Goal: Browse casually

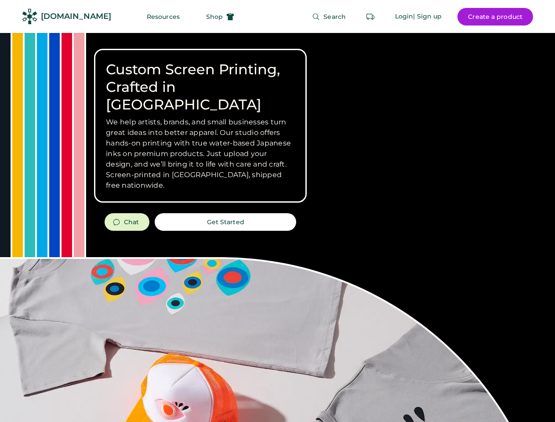
click at [277, 211] on div "Custom Screen Printing, Crafted in [GEOGRAPHIC_DATA] We help artists, brands, a…" at bounding box center [277, 312] width 555 height 558
click at [277, 227] on div "Custom Screen Printing, Crafted in [GEOGRAPHIC_DATA] We help artists, brands, a…" at bounding box center [277, 312] width 555 height 558
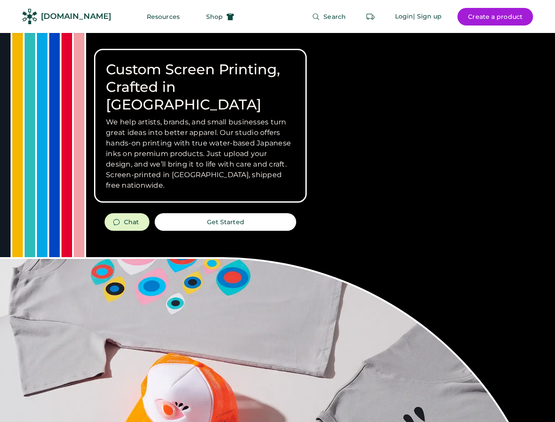
click at [277, 227] on div "Custom Screen Printing, Crafted in [GEOGRAPHIC_DATA] We help artists, brands, a…" at bounding box center [277, 312] width 555 height 558
click at [201, 126] on h3 "We help artists, brands, and small businesses turn great ideas into better appa…" at bounding box center [200, 154] width 189 height 74
click at [201, 117] on h3 "We help artists, brands, and small businesses turn great ideas into better appa…" at bounding box center [200, 154] width 189 height 74
click at [201, 78] on h1 "Custom Screen Printing, Crafted in [GEOGRAPHIC_DATA]" at bounding box center [200, 87] width 189 height 53
